Goal: Task Accomplishment & Management: Complete application form

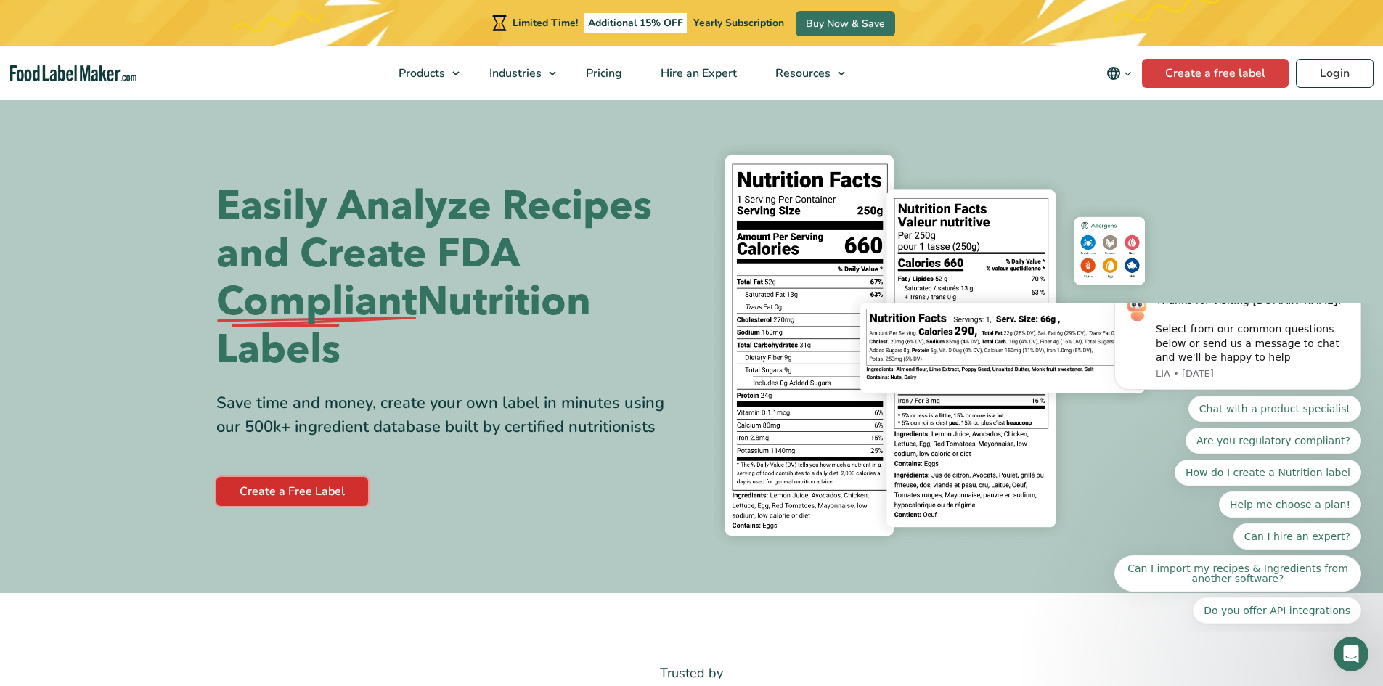
click at [332, 489] on link "Create a Free Label" at bounding box center [292, 491] width 152 height 29
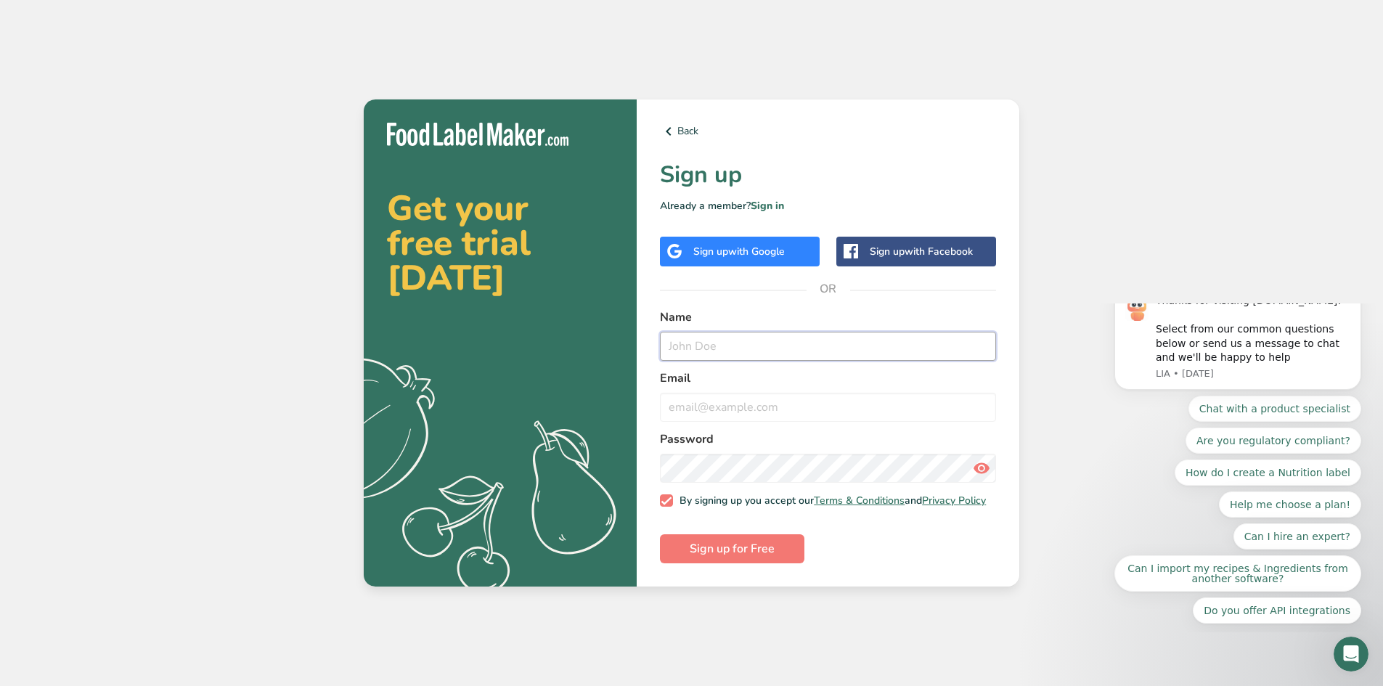
click at [756, 343] on input "text" at bounding box center [828, 346] width 336 height 29
type input "e"
type input "emcraze"
type input "[EMAIL_ADDRESS][DOMAIN_NAME]"
drag, startPoint x: 823, startPoint y: 615, endPoint x: 765, endPoint y: 570, distance: 73.5
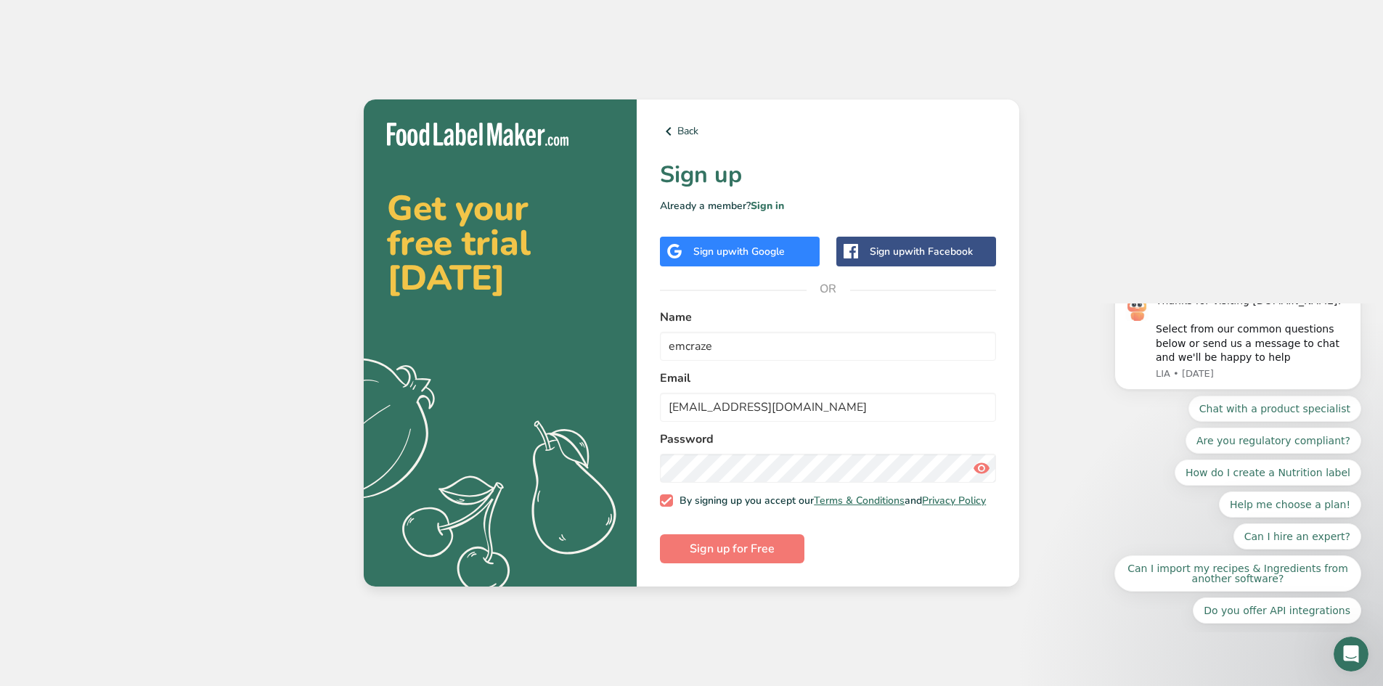
click at [823, 615] on div "Get your free trial [DATE] .a{fill:#f5f3ed;} Back Sign up Already a member? Sig…" at bounding box center [691, 343] width 1383 height 686
click at [706, 547] on span "Sign up for Free" at bounding box center [732, 548] width 85 height 17
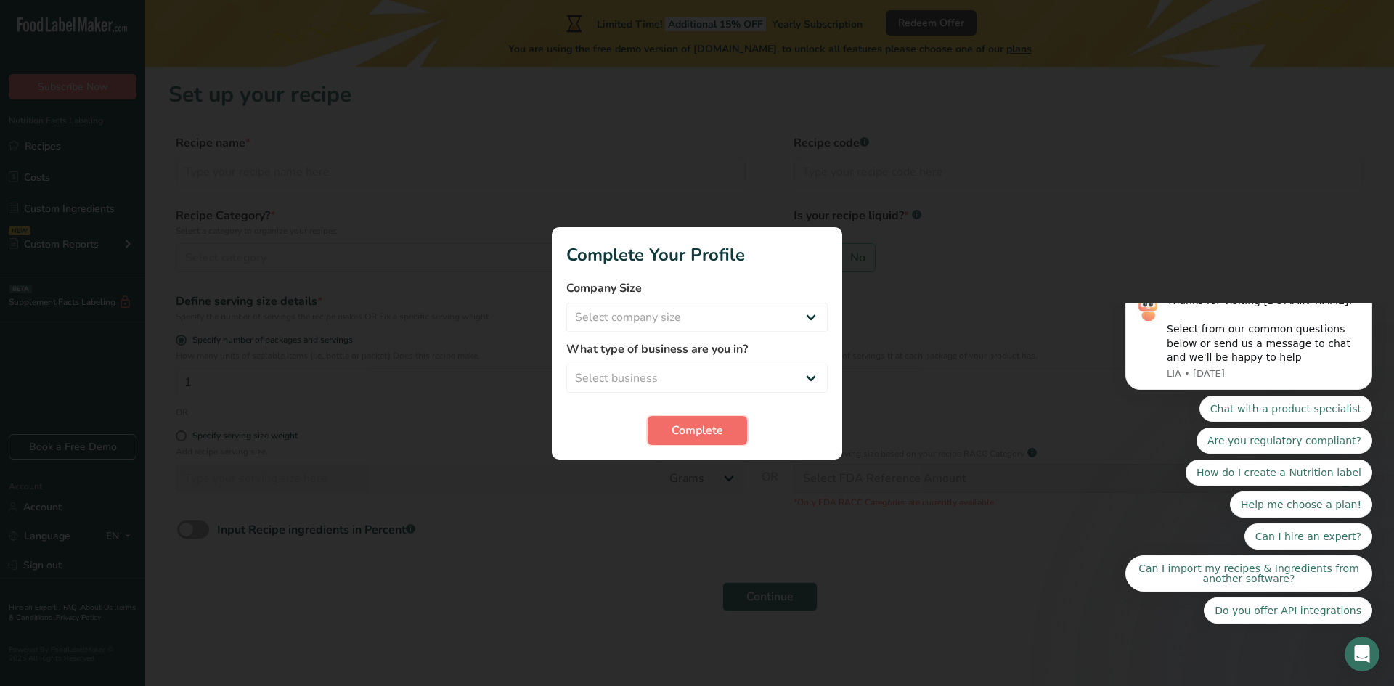
click at [678, 426] on span "Complete" at bounding box center [697, 430] width 52 height 17
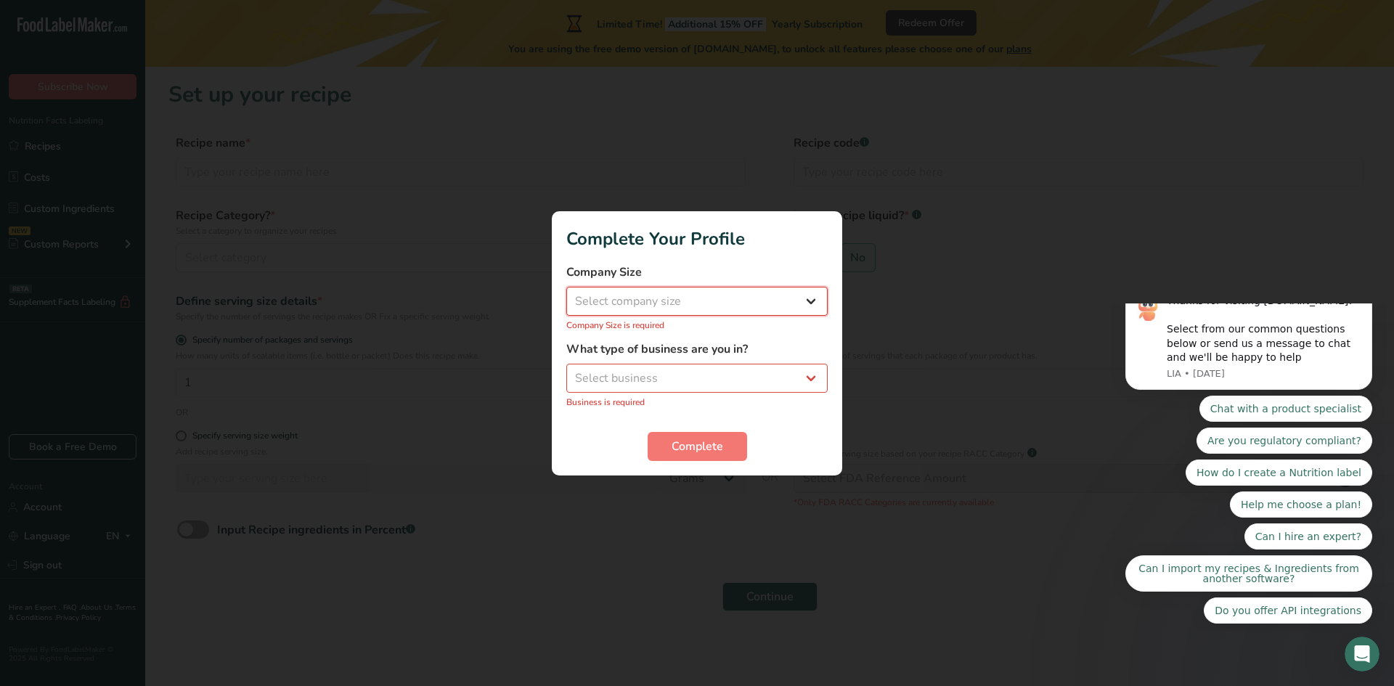
click at [715, 302] on select "Select company size Fewer than 10 Employees 10 to 50 Employees 51 to 500 Employ…" at bounding box center [696, 301] width 261 height 29
select select "1"
click at [566, 294] on select "Select company size Fewer than 10 Employees 10 to 50 Employees 51 to 500 Employ…" at bounding box center [696, 301] width 261 height 29
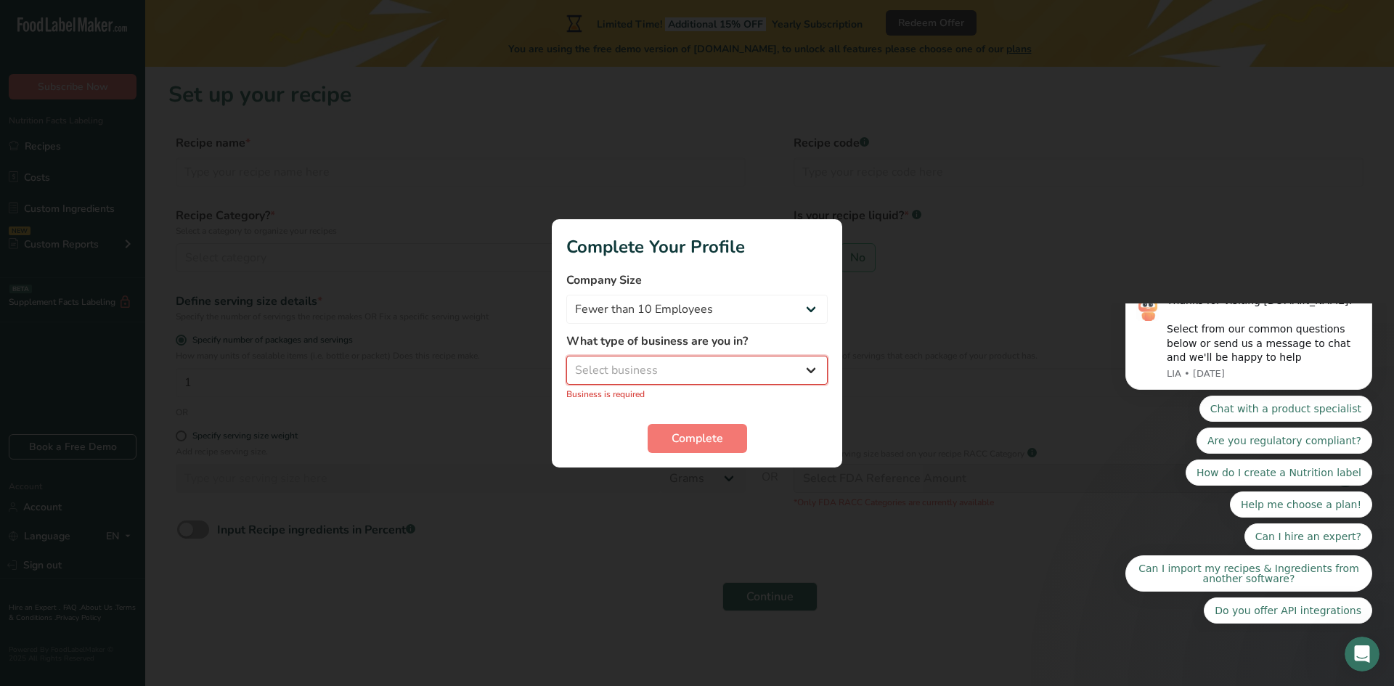
click at [674, 375] on select "Select business Packaged Food Manufacturer Restaurant & Cafe Bakery Meal Plans …" at bounding box center [696, 370] width 261 height 29
select select "2"
click at [566, 363] on select "Select business Packaged Food Manufacturer Restaurant & Cafe Bakery Meal Plans …" at bounding box center [696, 370] width 261 height 29
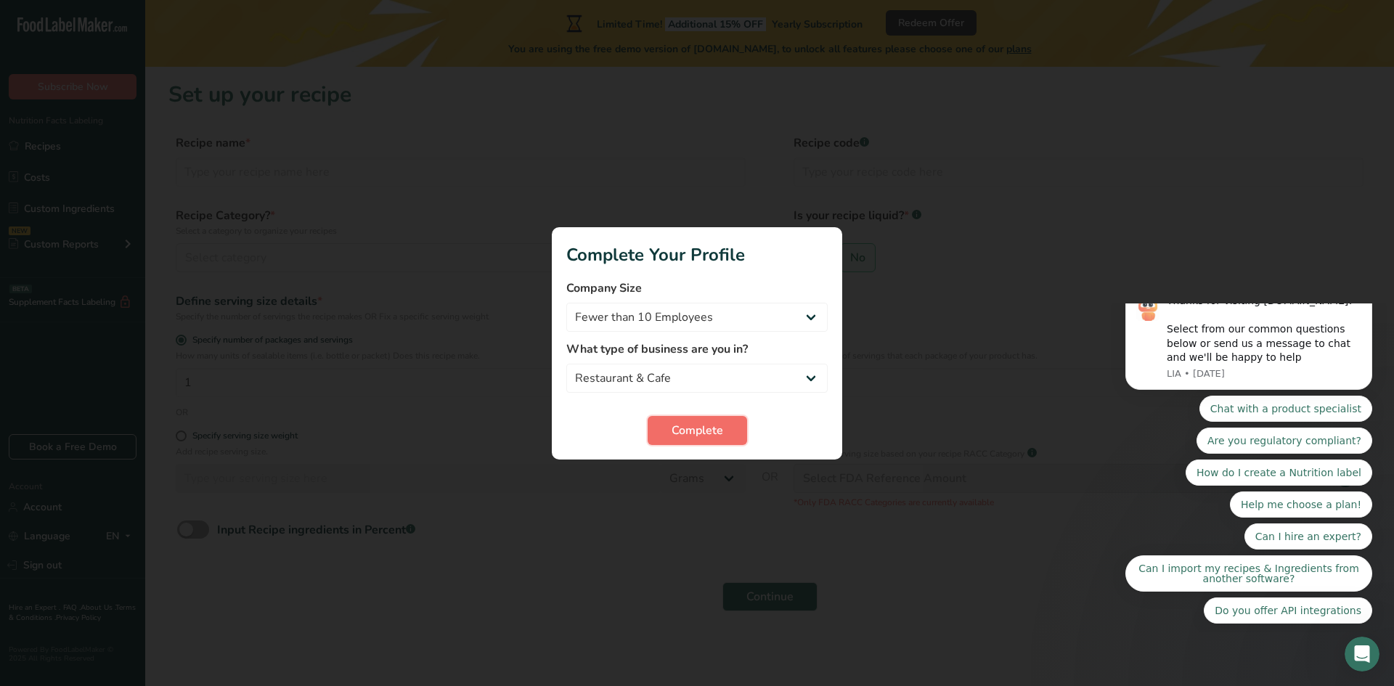
click at [670, 433] on button "Complete" at bounding box center [696, 430] width 99 height 29
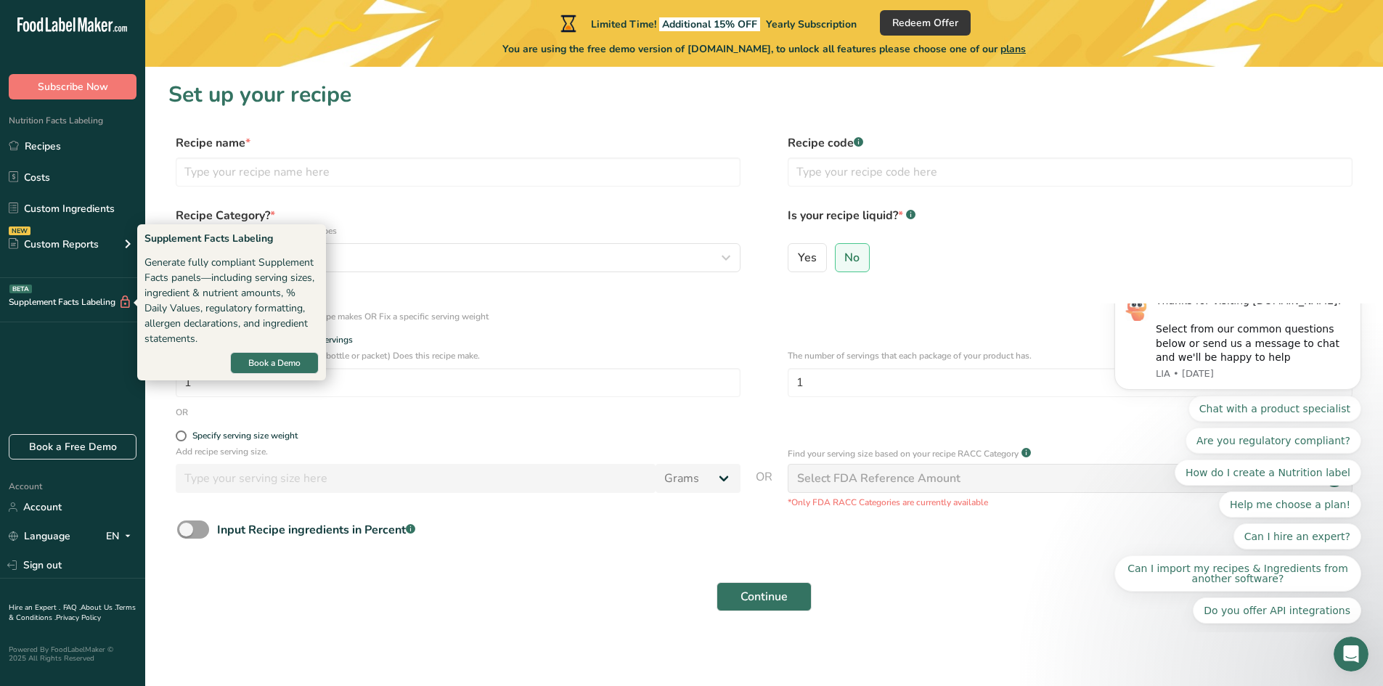
click at [86, 301] on div "Supplement Facts Labeling BETA" at bounding box center [66, 302] width 132 height 15
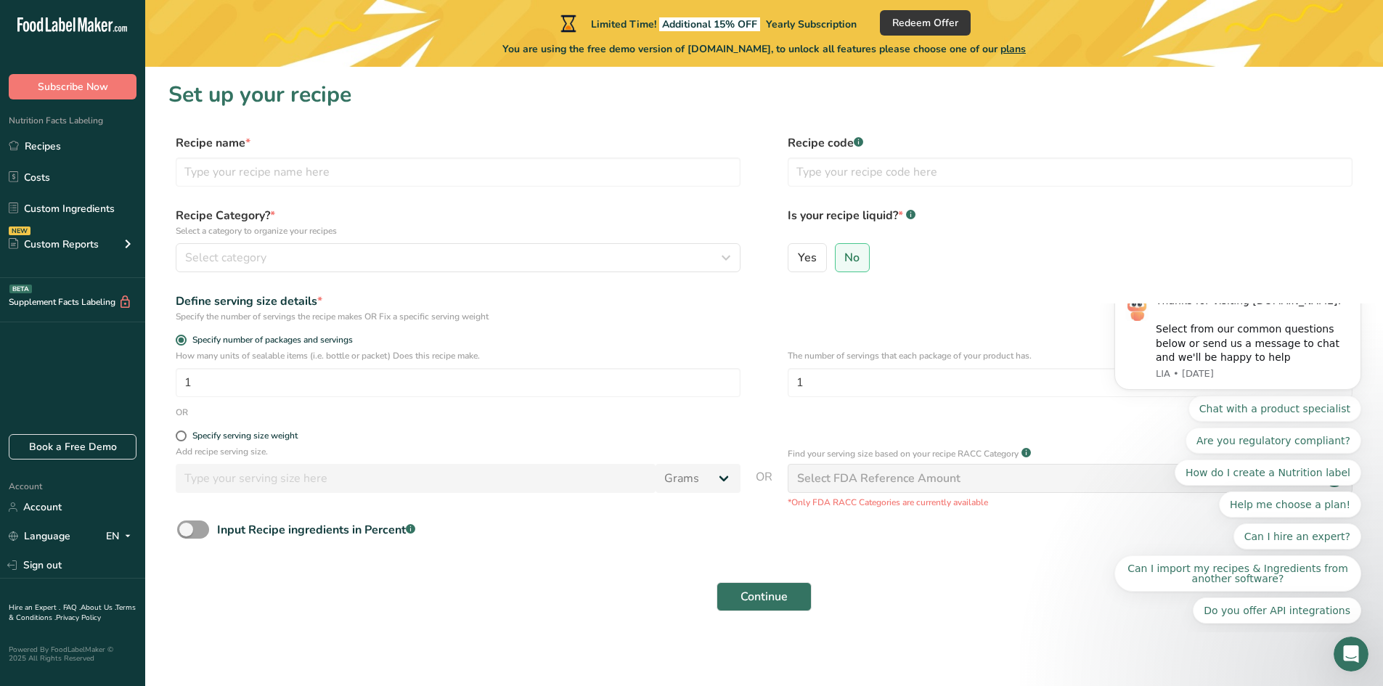
click at [86, 301] on div "Supplement Facts Labeling BETA" at bounding box center [66, 302] width 132 height 15
click at [101, 210] on link "Custom Ingredients" at bounding box center [72, 209] width 145 height 28
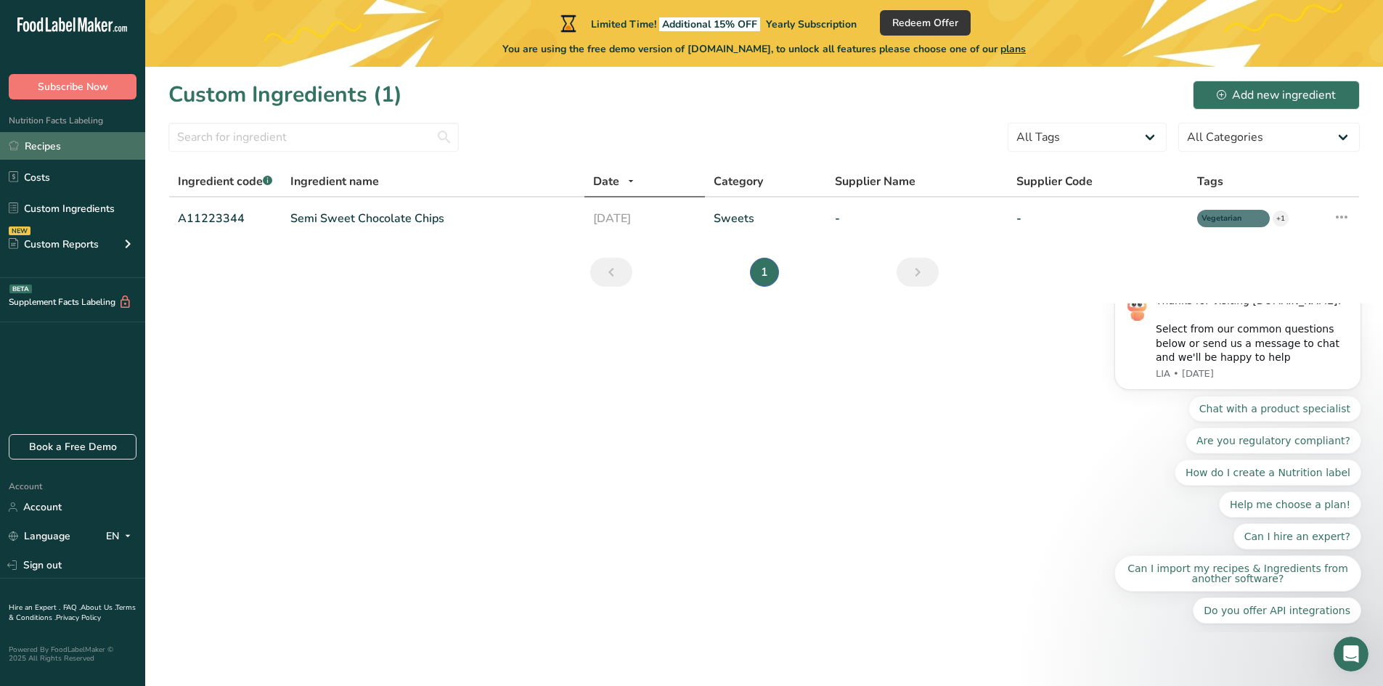
click at [83, 147] on link "Recipes" at bounding box center [72, 146] width 145 height 28
